Goal: Task Accomplishment & Management: Use online tool/utility

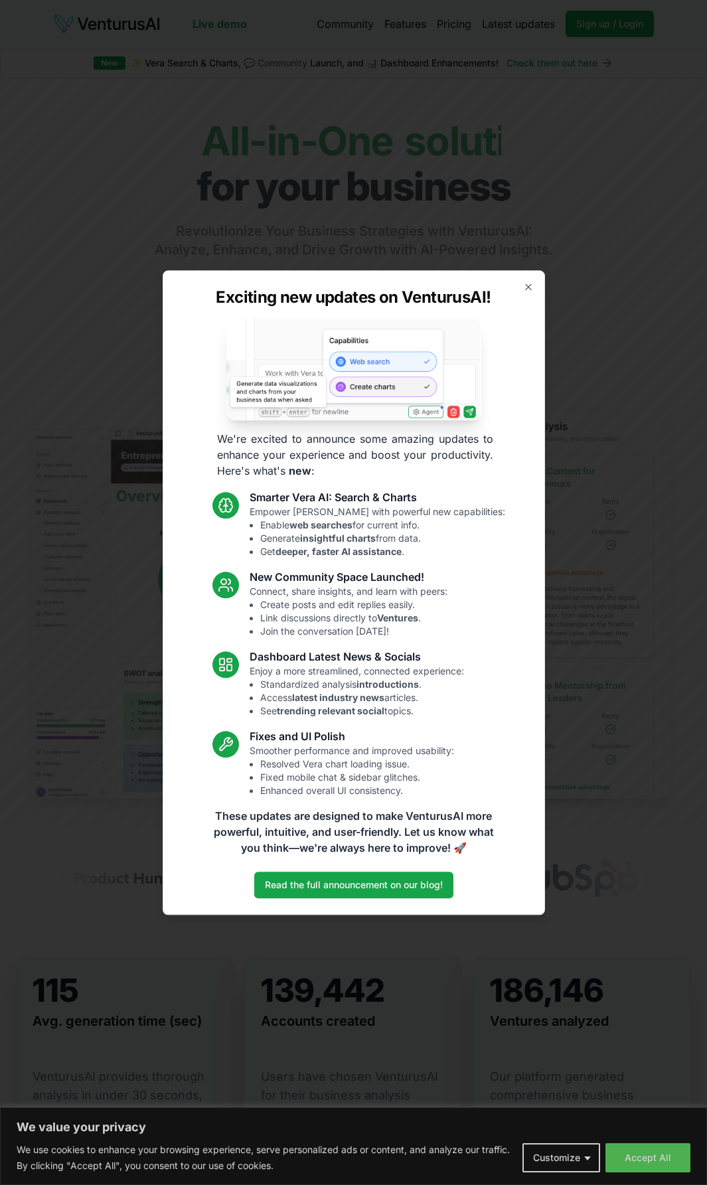
click at [526, 287] on icon "button" at bounding box center [528, 286] width 11 height 11
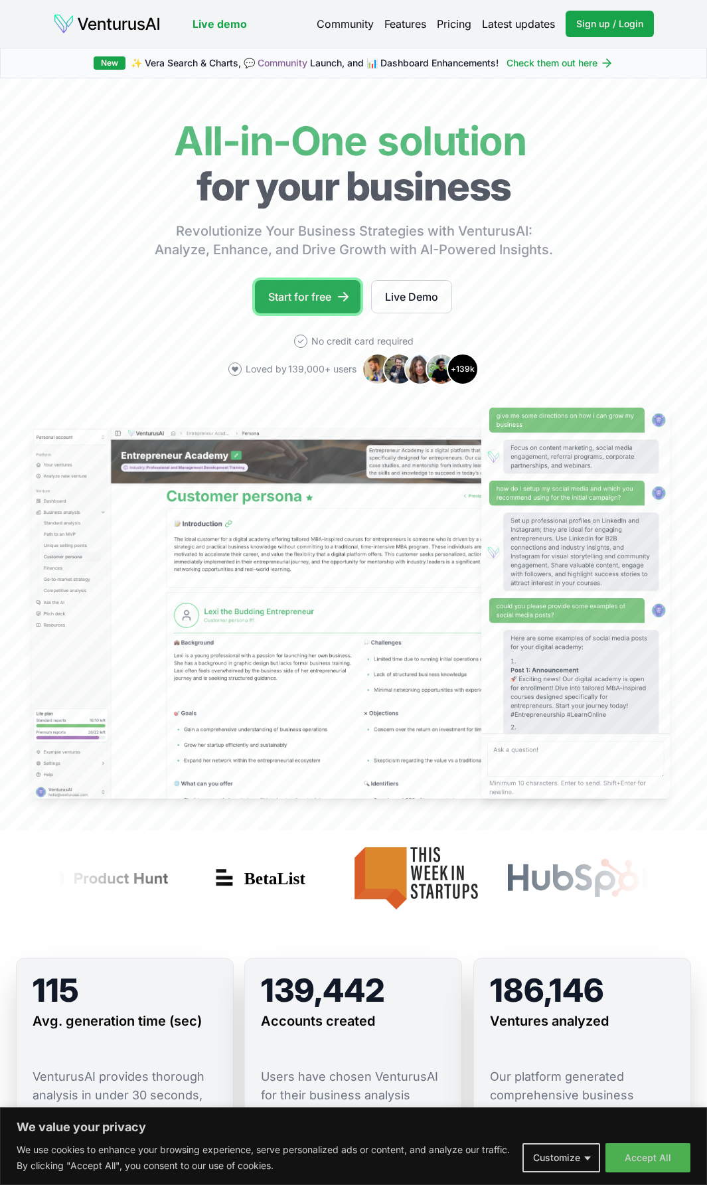
click at [300, 299] on link "Start for free" at bounding box center [308, 296] width 106 height 33
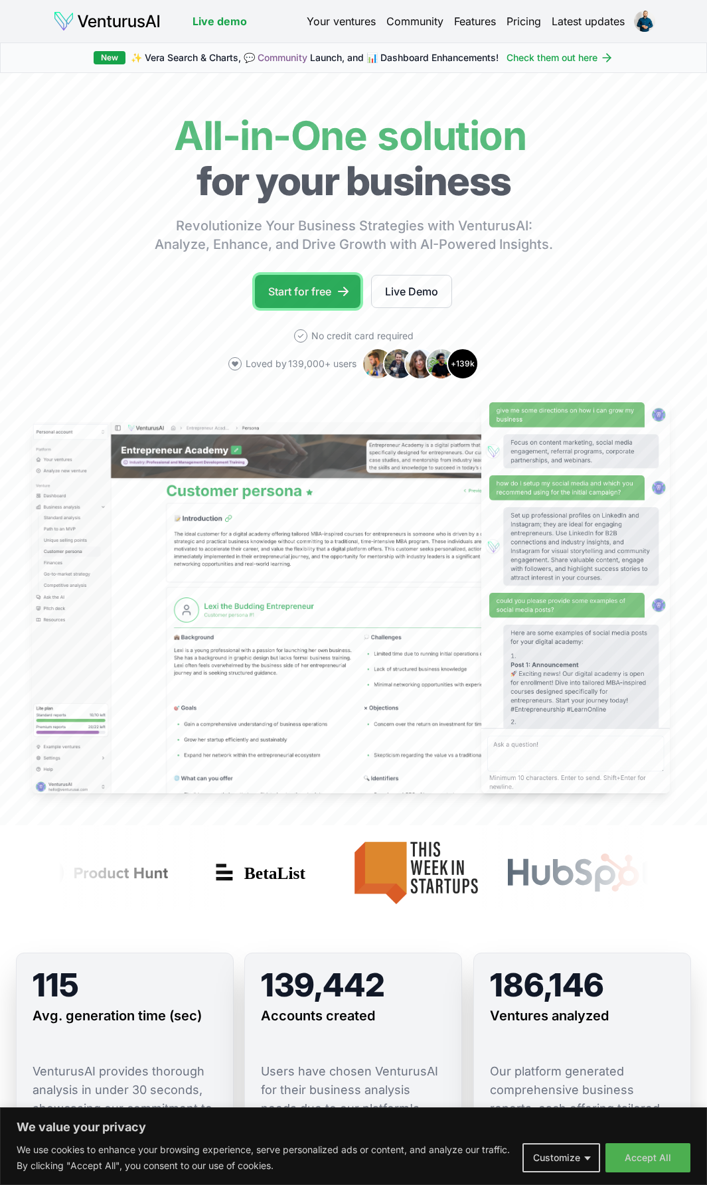
click at [328, 294] on link "Start for free" at bounding box center [308, 291] width 106 height 33
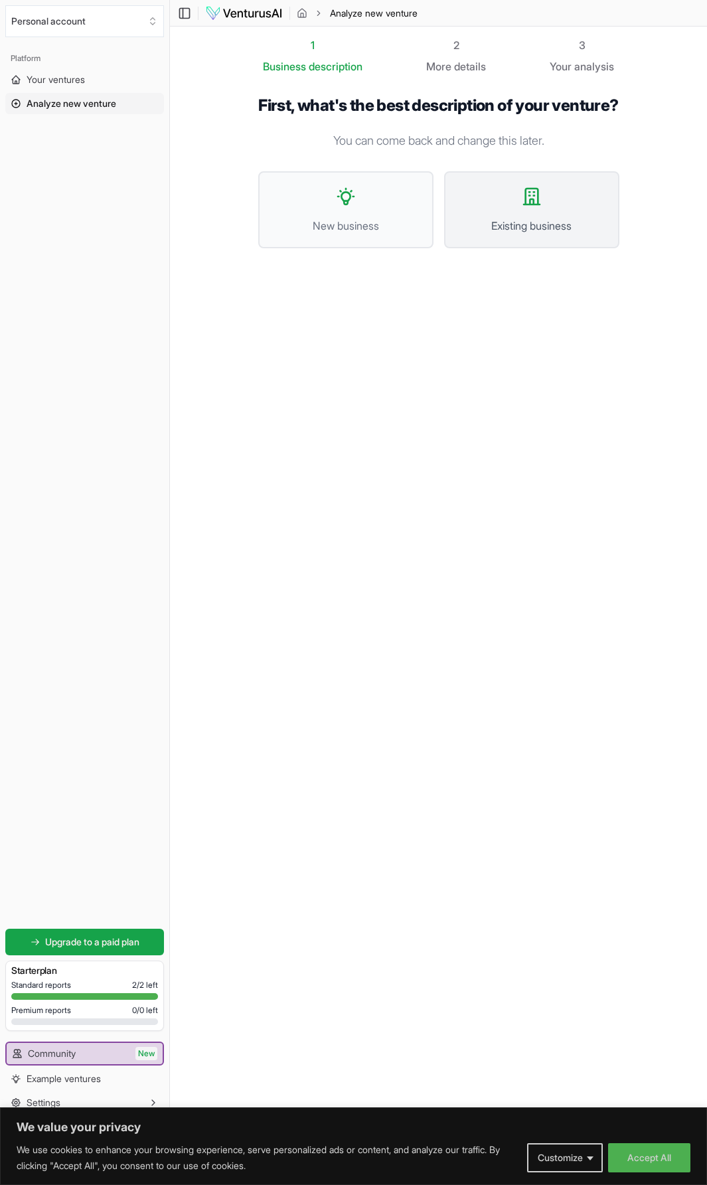
click at [530, 234] on span "Existing business" at bounding box center [532, 226] width 146 height 16
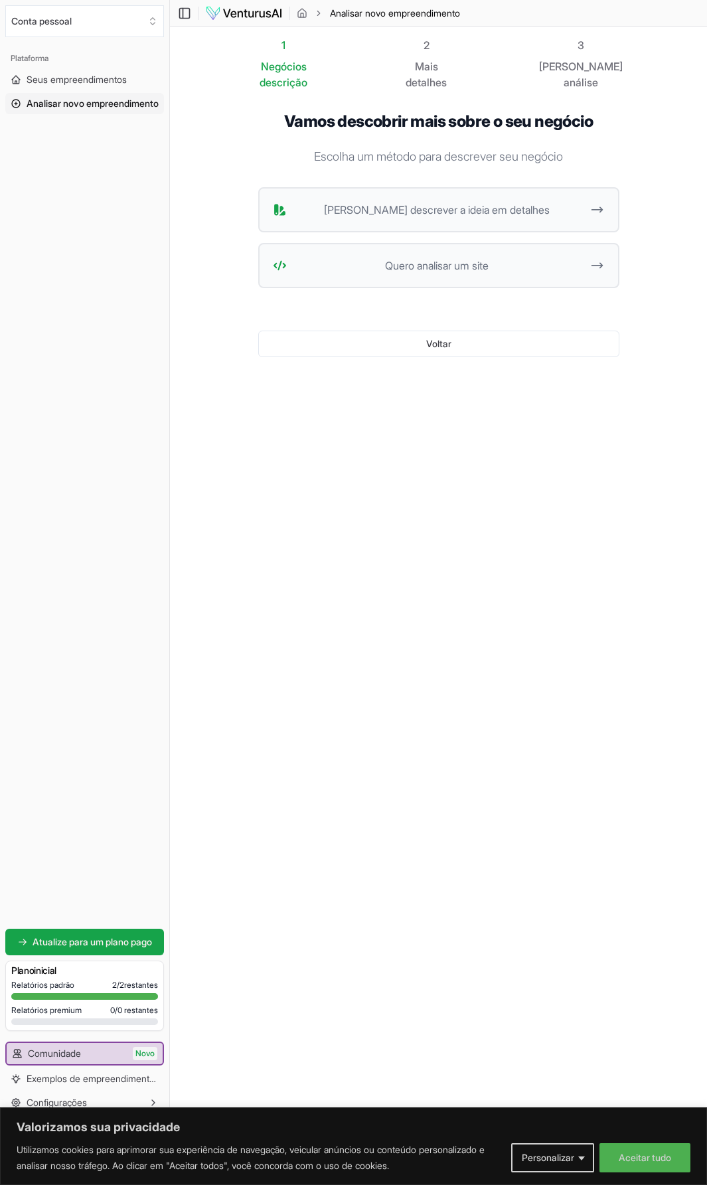
click at [313, 487] on div "1 Negócios descrição 2 Mais detalhes 3 Seu análise Vamos descobrir mais sobre o…" at bounding box center [439, 276] width 404 height 478
click at [554, 258] on span "Quero analisar um site" at bounding box center [437, 266] width 291 height 16
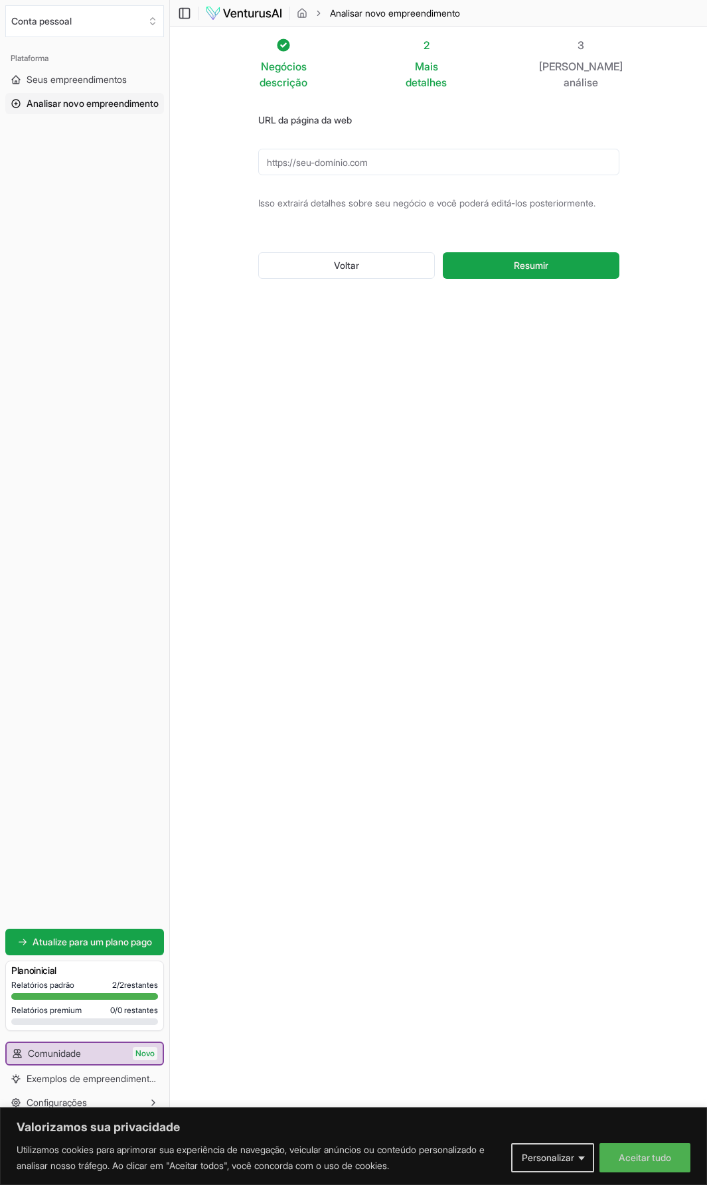
click at [291, 390] on div "Negócios descrição 2 Mais detalhes 3 Seu análise URL da página da web Isso extr…" at bounding box center [439, 276] width 404 height 478
